Goal: Information Seeking & Learning: Find contact information

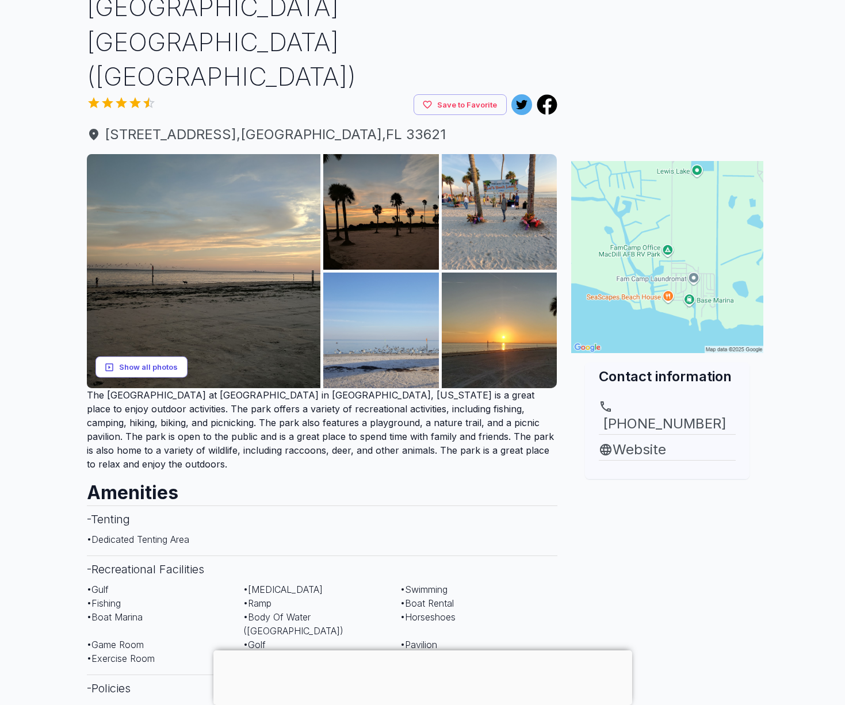
click at [166, 357] on button "Show all photos" at bounding box center [141, 367] width 92 height 21
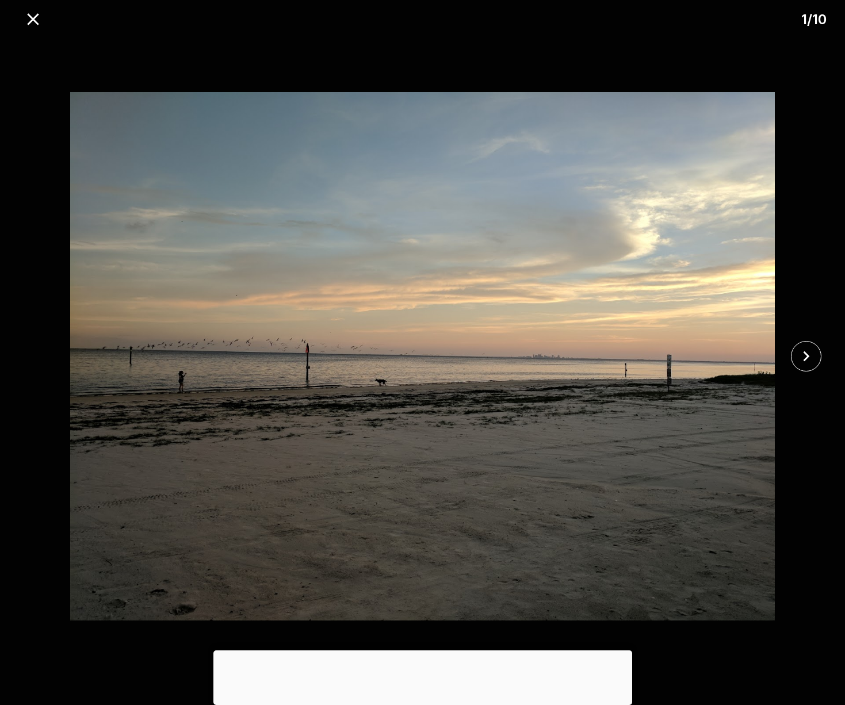
scroll to position [90, 0]
click at [807, 358] on icon "close" at bounding box center [806, 356] width 6 height 10
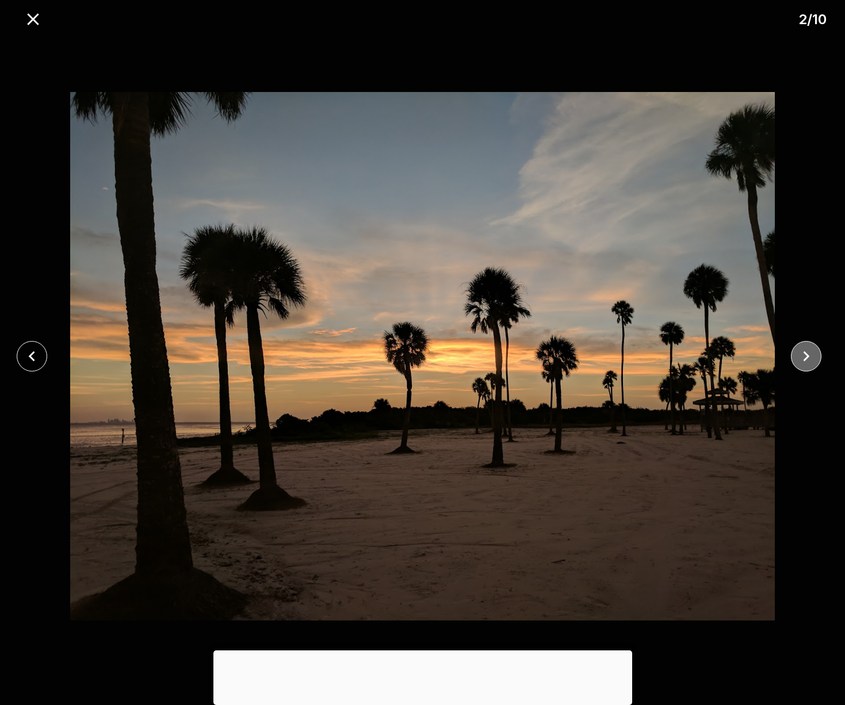
click at [807, 358] on icon "close" at bounding box center [806, 356] width 6 height 10
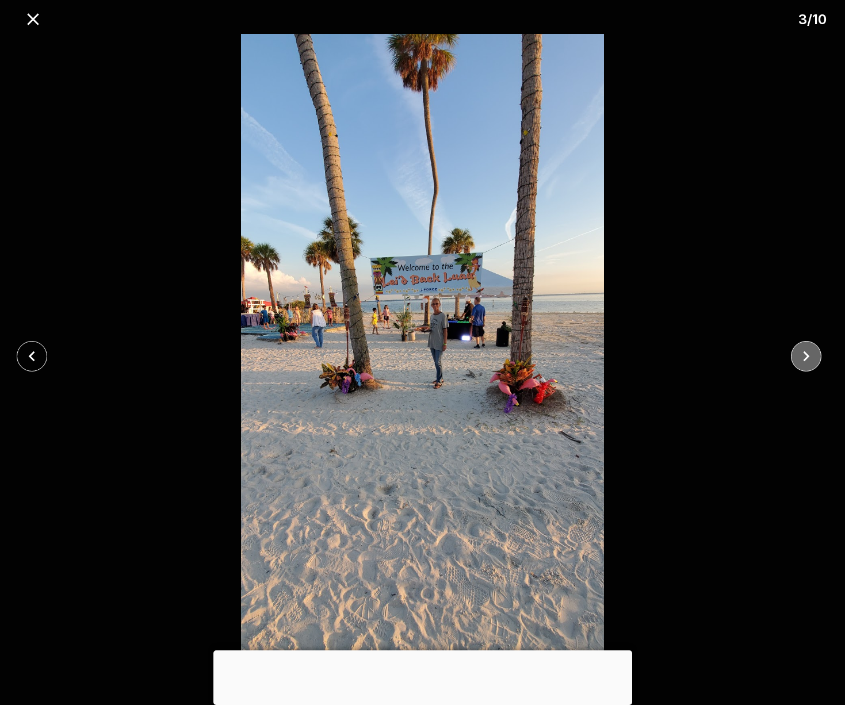
click at [807, 358] on icon "close" at bounding box center [806, 356] width 6 height 10
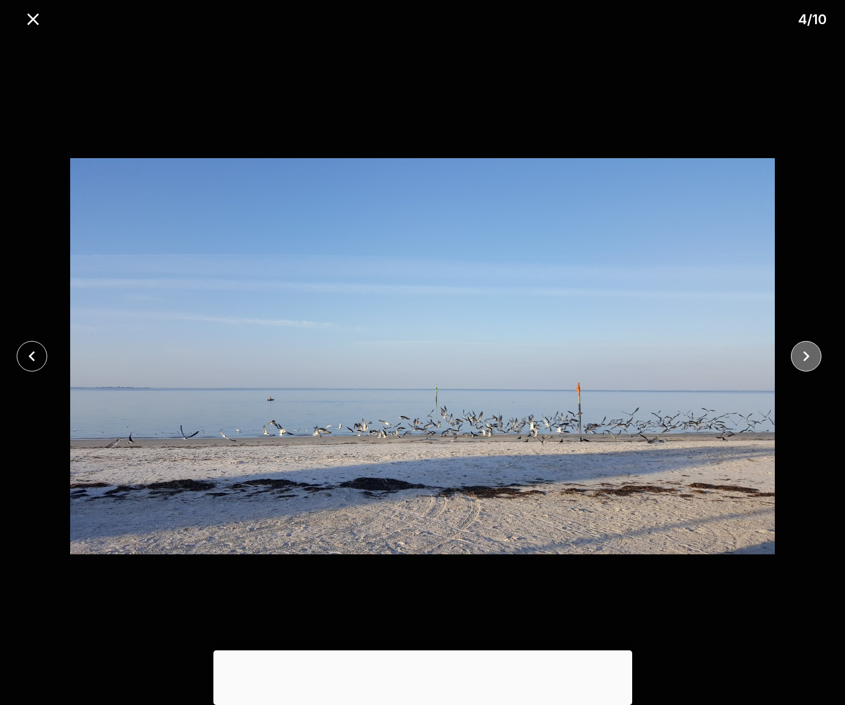
click at [807, 358] on icon "close" at bounding box center [806, 356] width 6 height 10
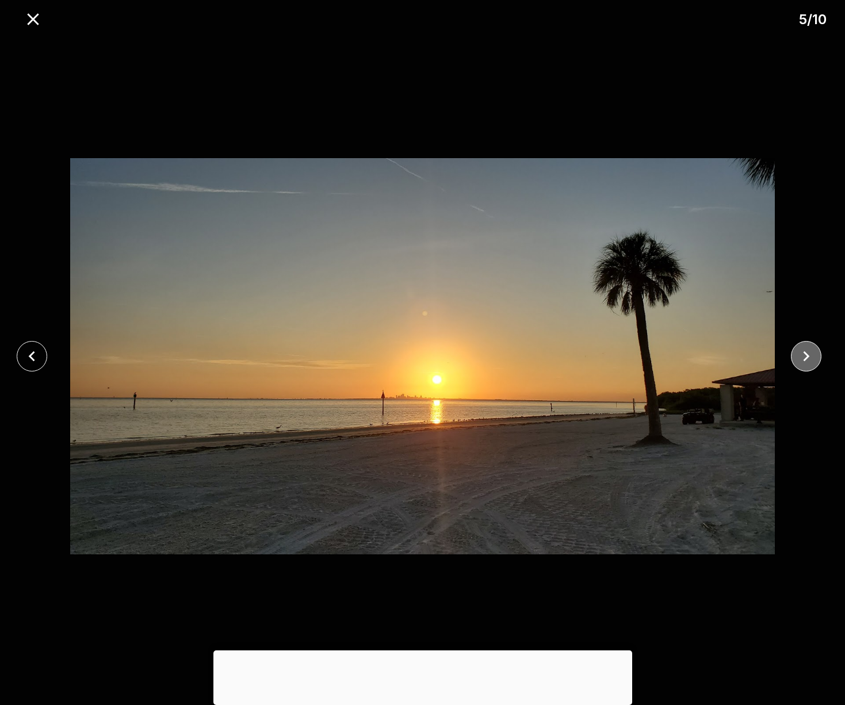
click at [807, 358] on icon "close" at bounding box center [806, 356] width 6 height 10
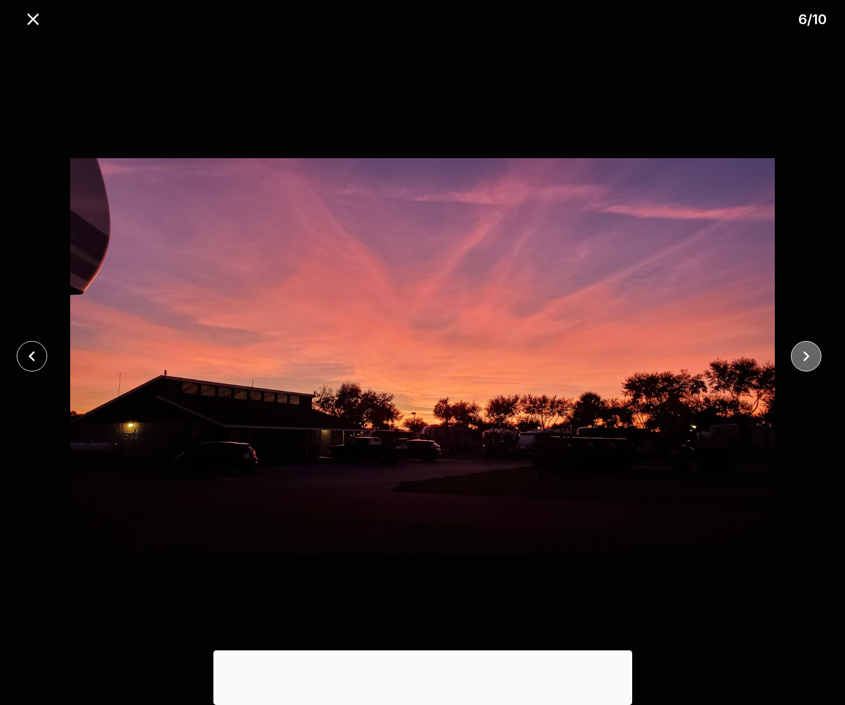
click at [808, 354] on icon "close" at bounding box center [806, 356] width 20 height 20
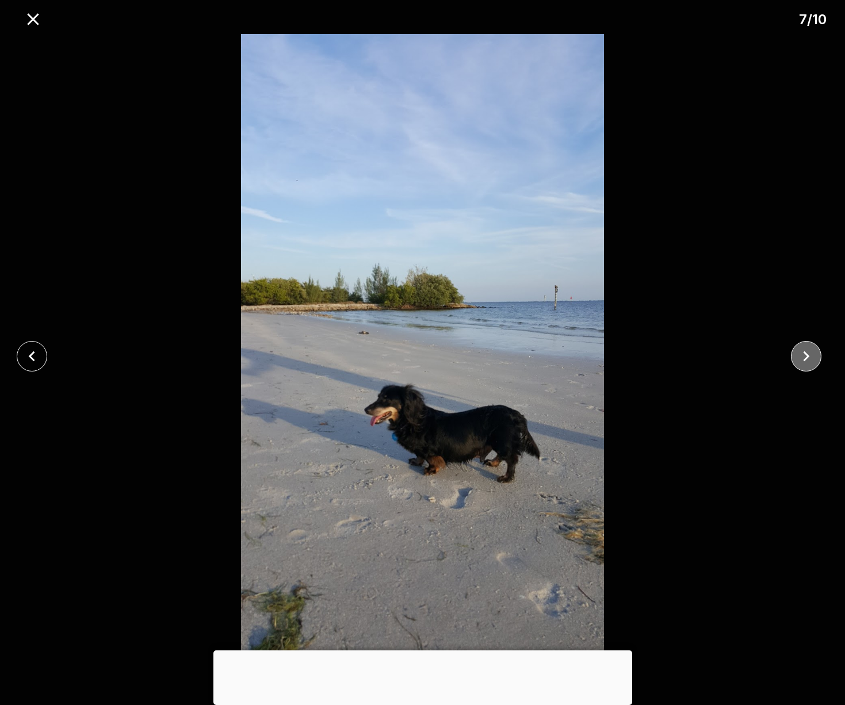
click at [808, 354] on icon "close" at bounding box center [806, 356] width 20 height 20
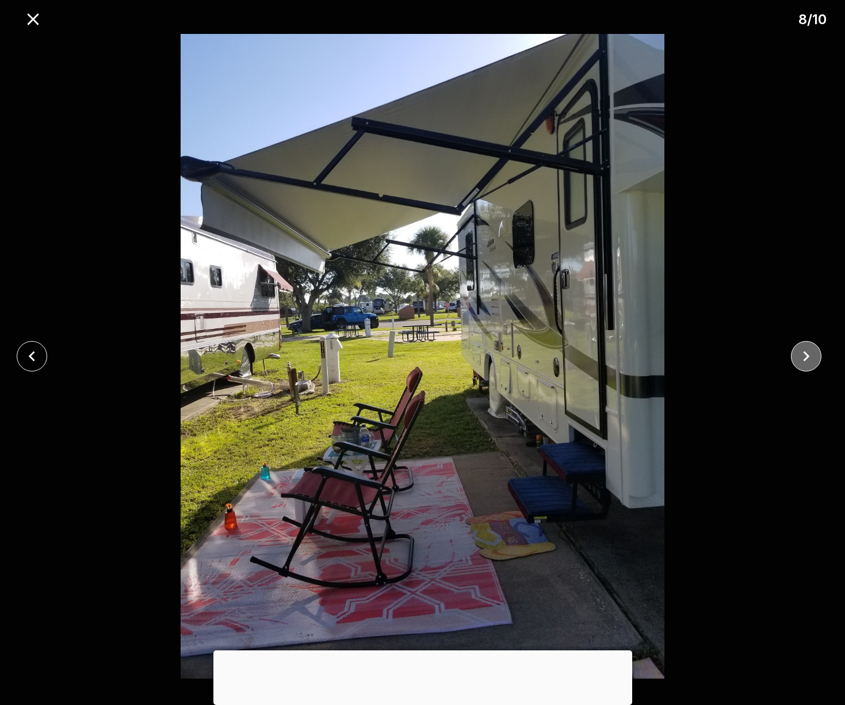
click at [808, 354] on icon "close" at bounding box center [806, 356] width 20 height 20
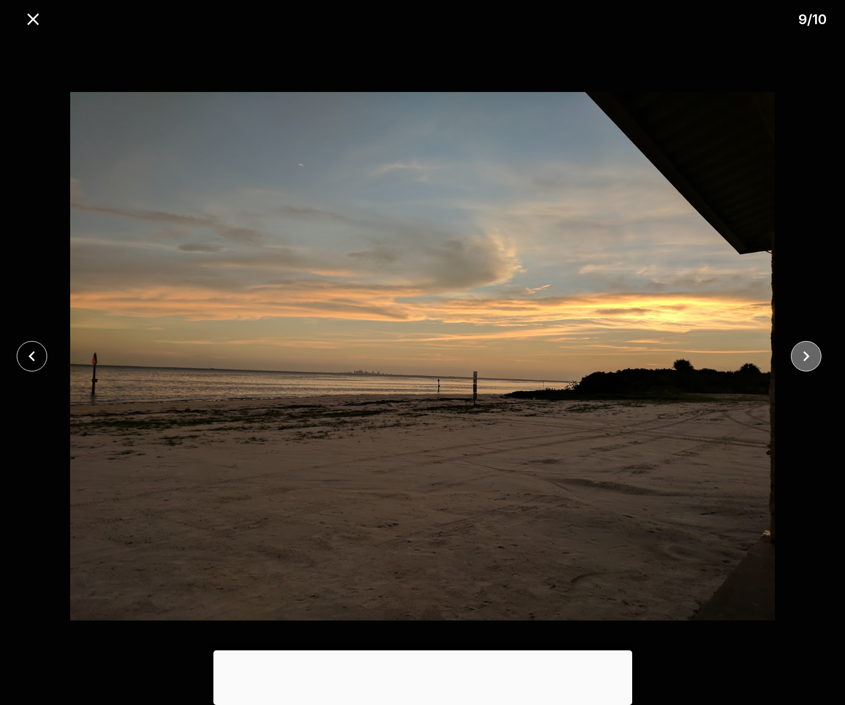
click at [808, 354] on icon "close" at bounding box center [806, 356] width 20 height 20
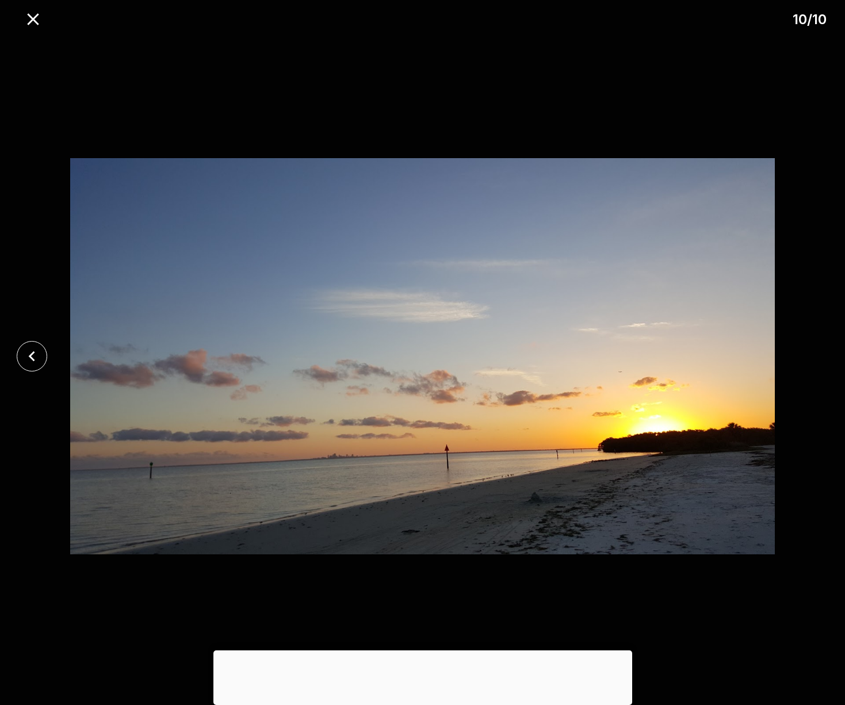
click at [808, 354] on div at bounding box center [422, 356] width 845 height 645
click at [28, 358] on icon "close" at bounding box center [32, 356] width 20 height 20
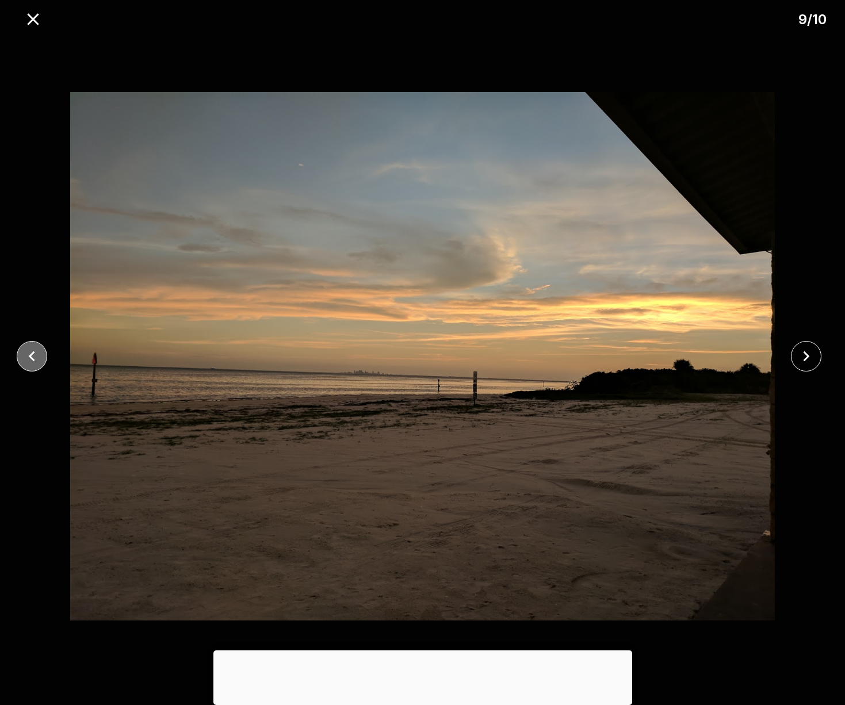
click at [30, 356] on icon "close" at bounding box center [31, 356] width 6 height 10
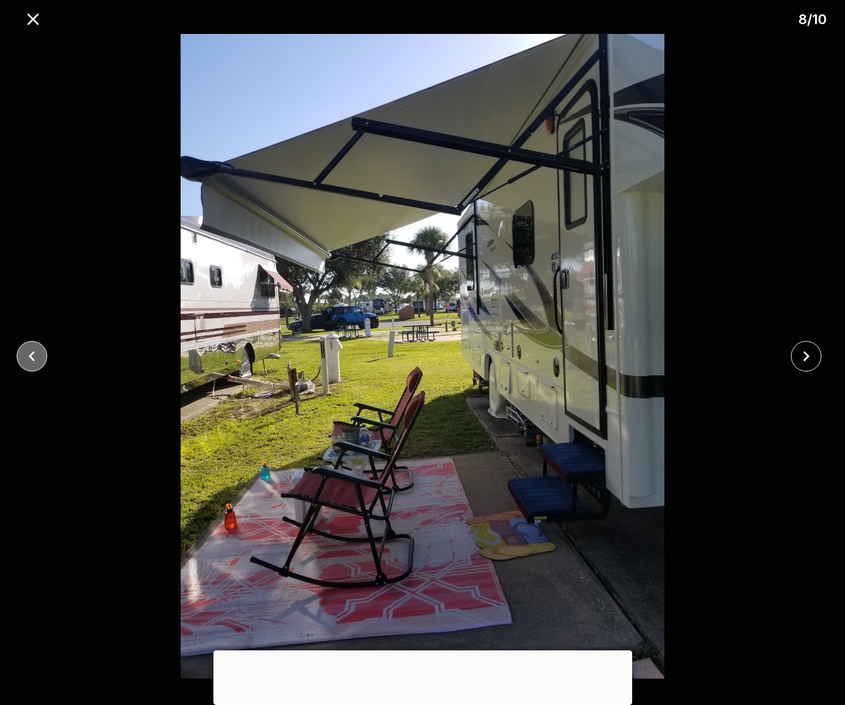
click at [30, 356] on icon "close" at bounding box center [31, 356] width 6 height 10
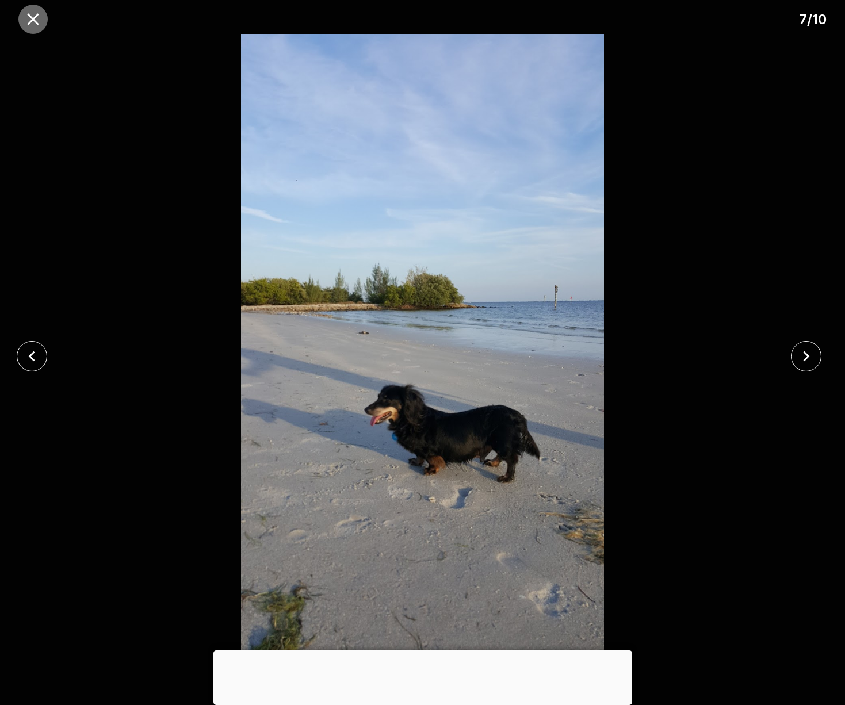
click at [32, 14] on icon "close" at bounding box center [33, 19] width 20 height 20
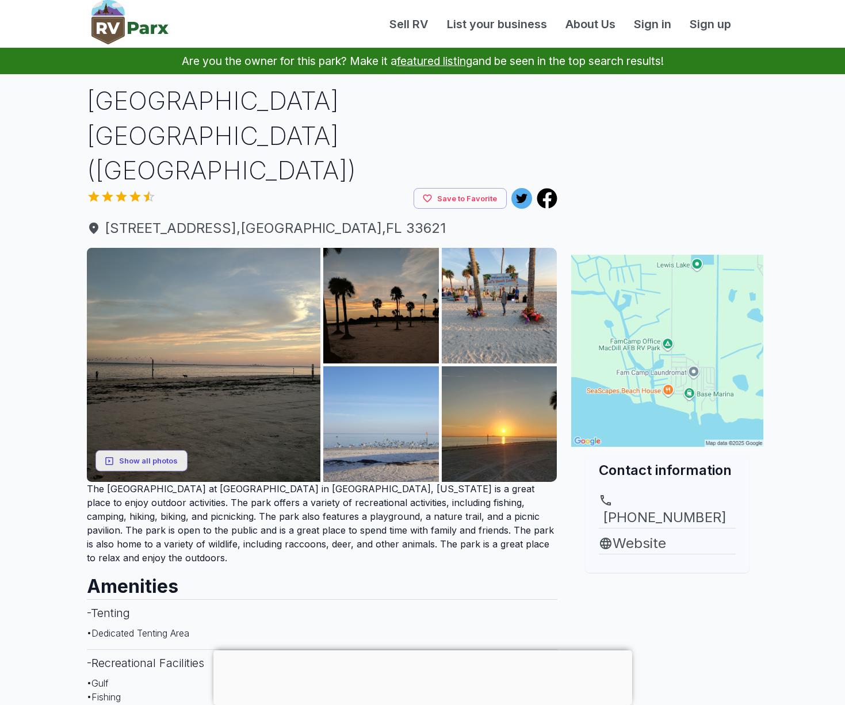
scroll to position [0, 0]
click at [208, 218] on span "[STREET_ADDRESS]" at bounding box center [322, 228] width 470 height 21
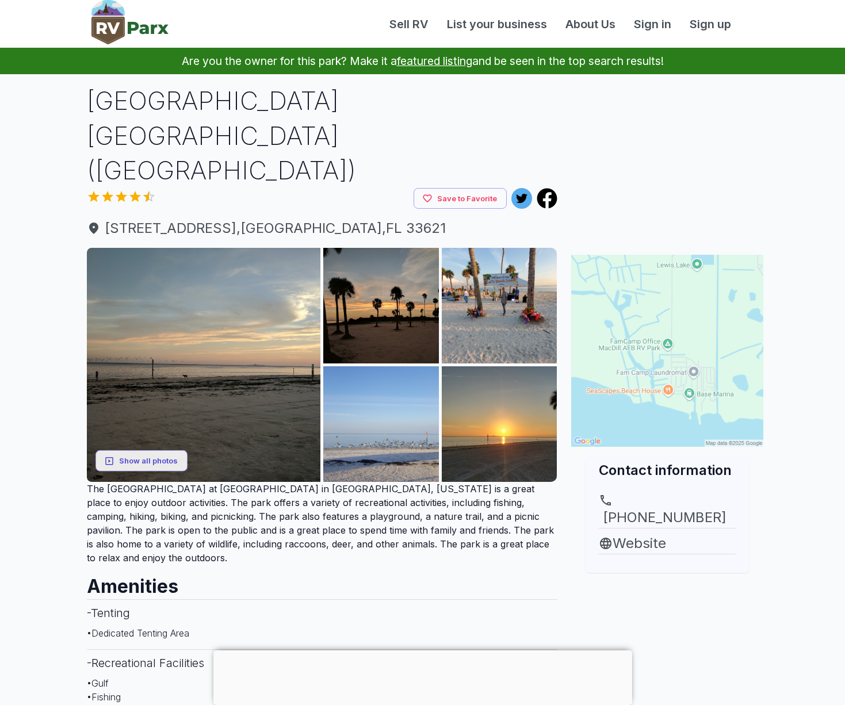
click at [625, 324] on img at bounding box center [667, 351] width 192 height 192
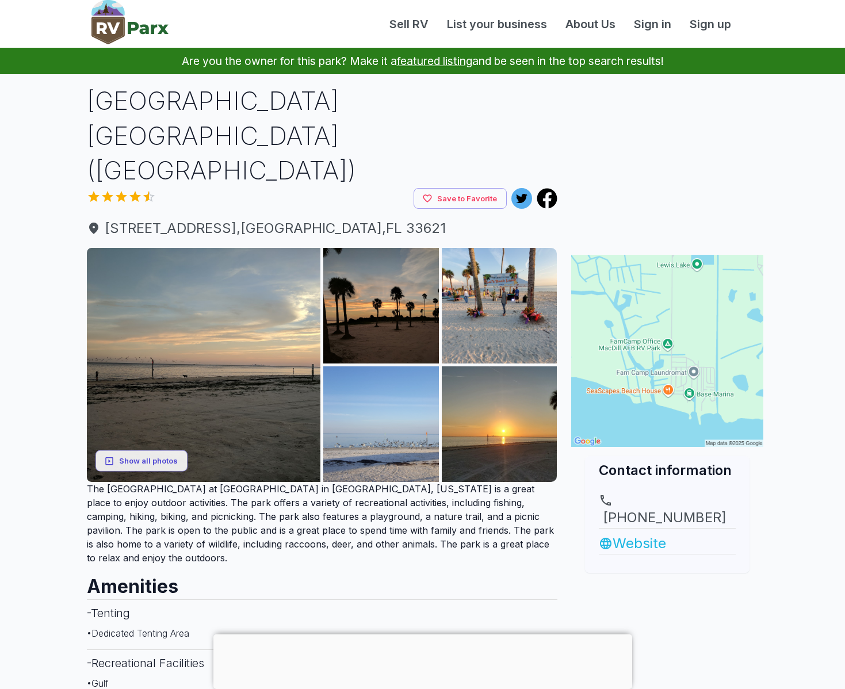
click at [633, 533] on link "Website" at bounding box center [667, 543] width 137 height 21
